Goal: Communication & Community: Participate in discussion

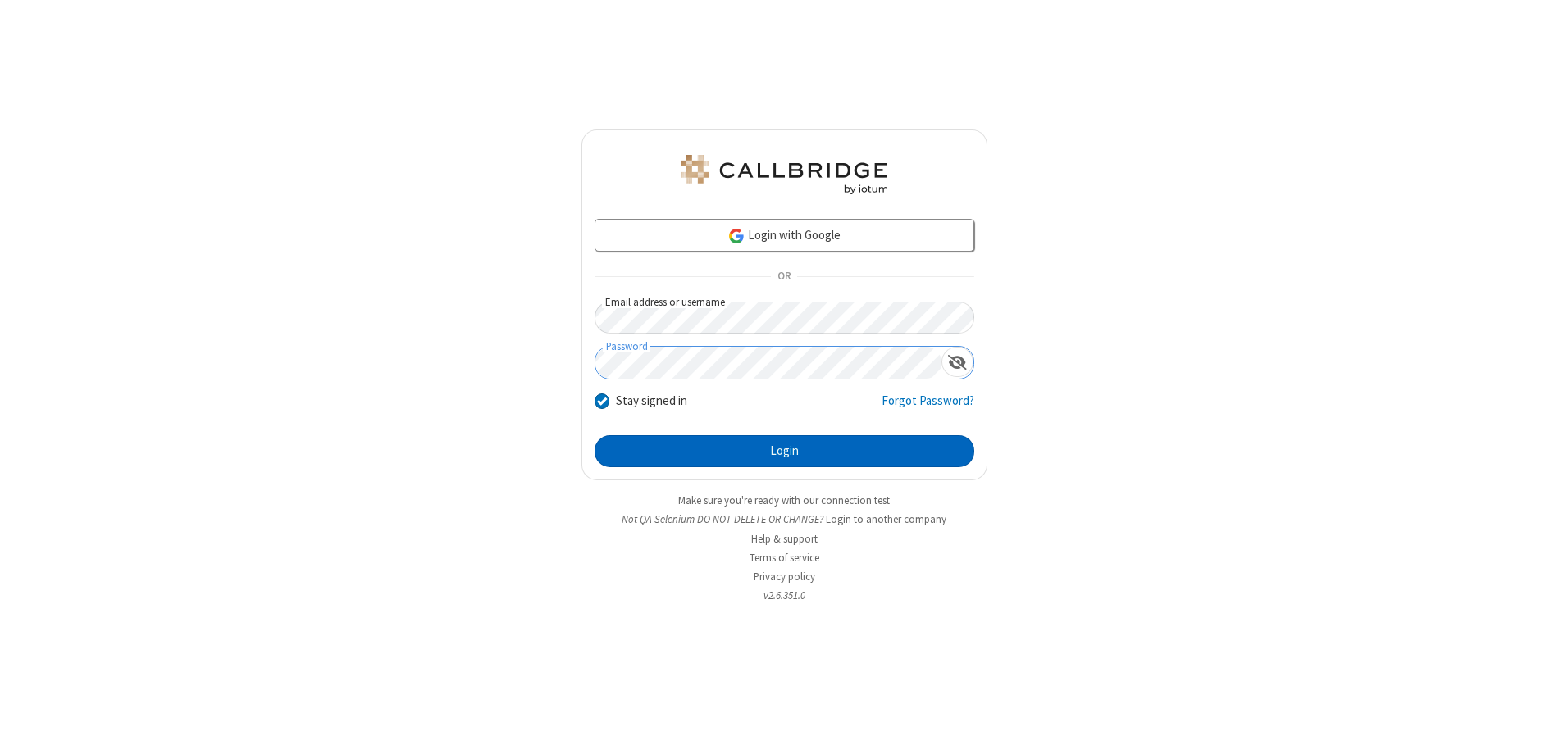
click at [784, 451] on button "Login" at bounding box center [784, 452] width 380 height 33
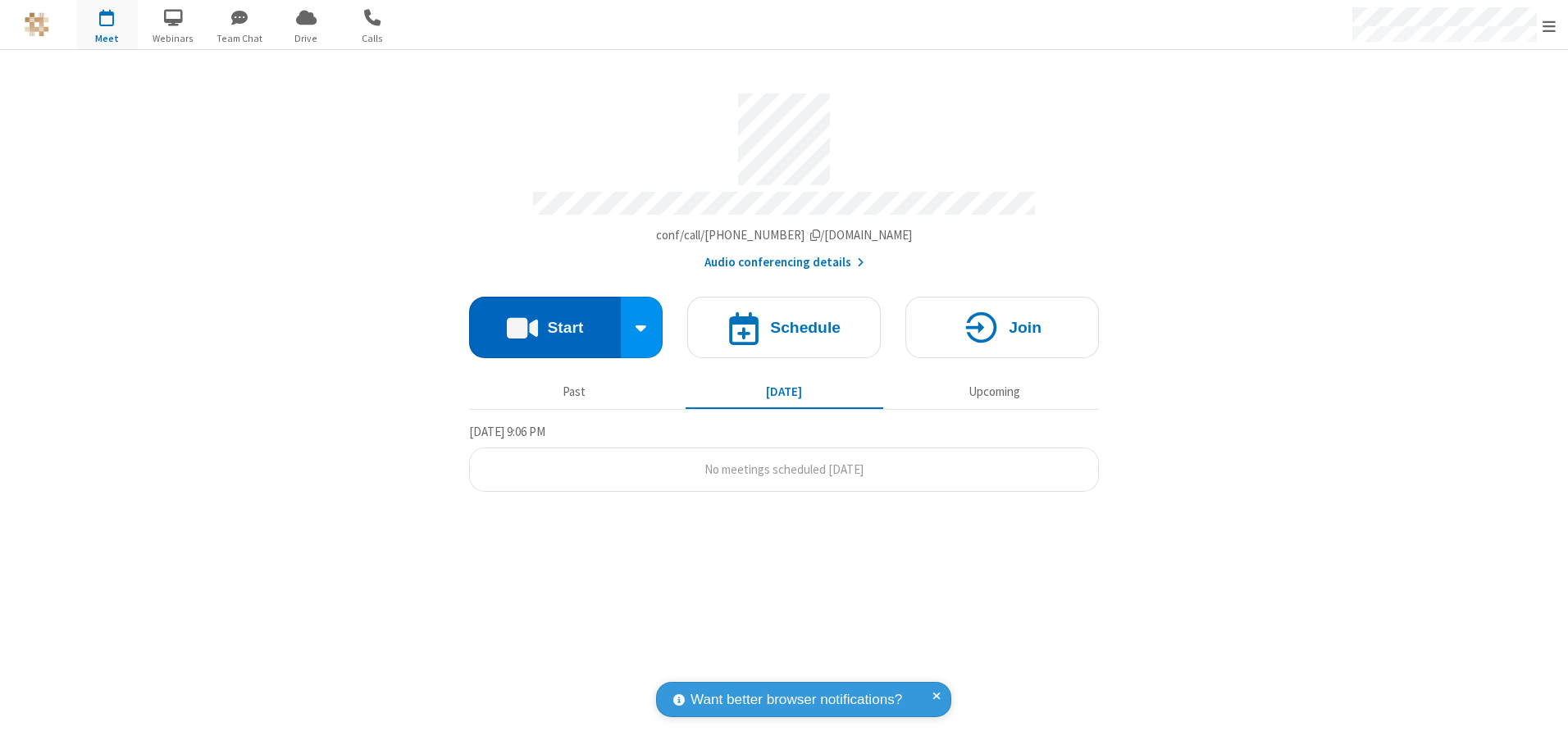
click at [545, 322] on button "Start" at bounding box center [544, 327] width 151 height 61
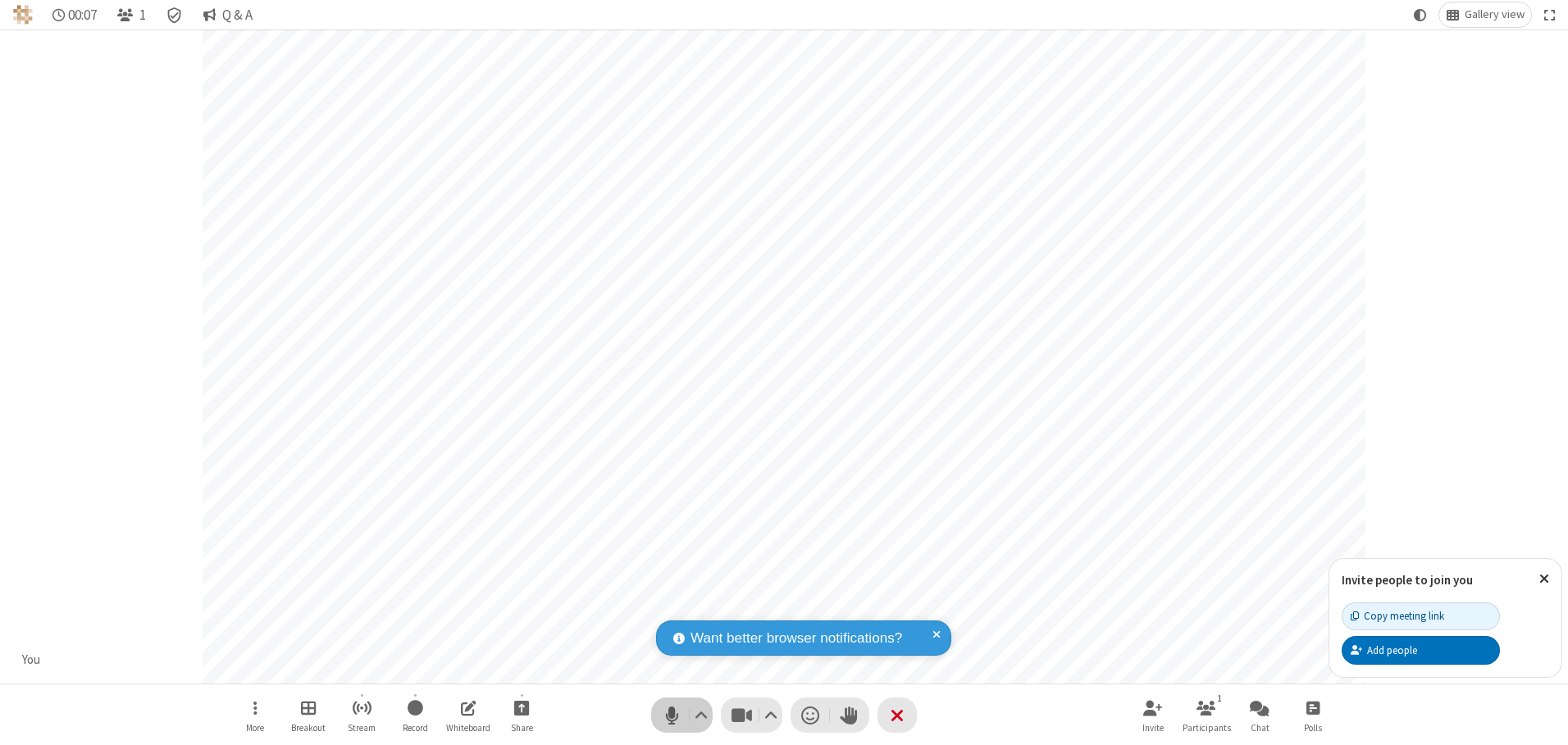
click at [672, 715] on span "Mute (Alt+A)" at bounding box center [672, 715] width 24 height 24
click at [672, 715] on span "Unmute (Alt+A)" at bounding box center [672, 715] width 24 height 24
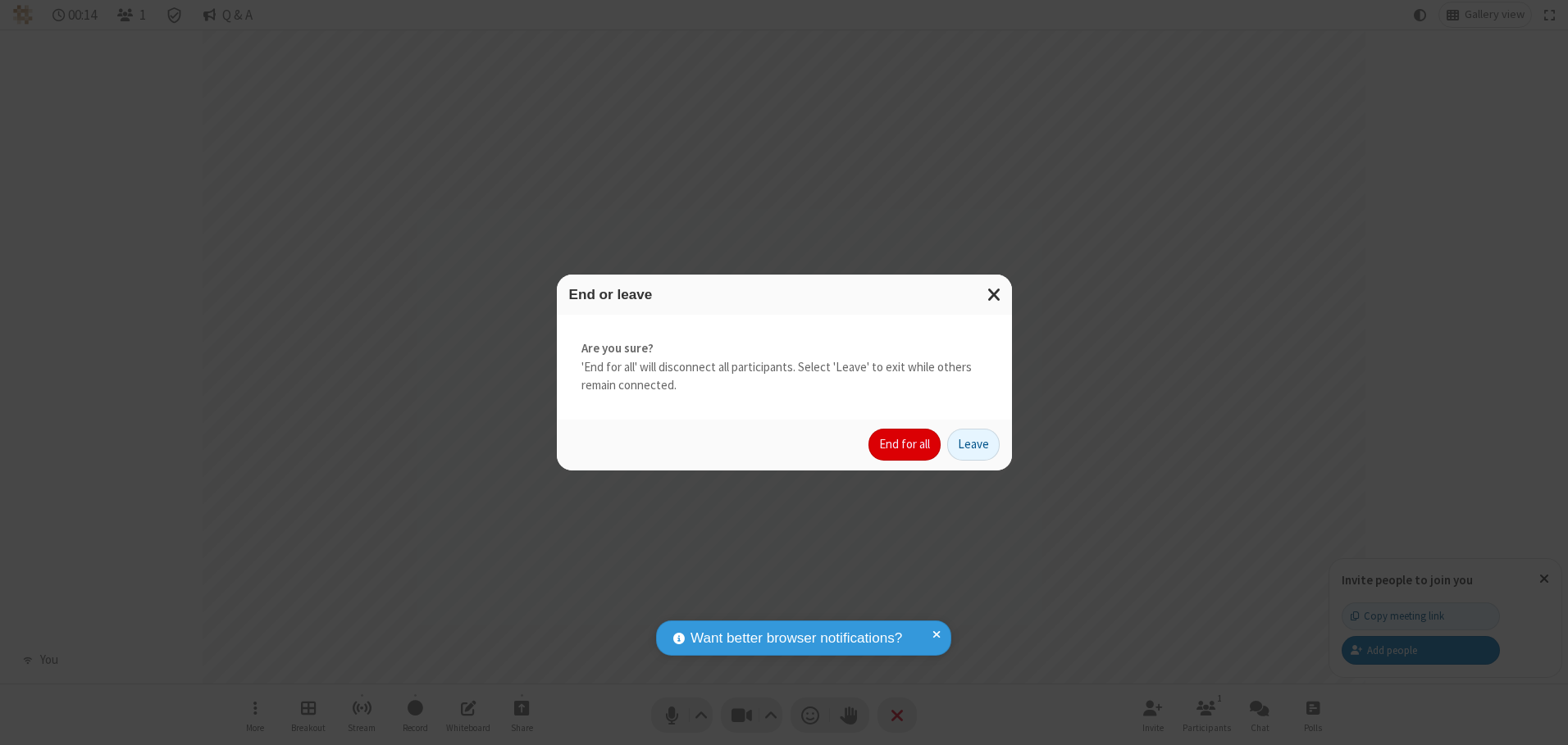
click at [905, 444] on button "End for all" at bounding box center [904, 445] width 73 height 33
